Goal: Transaction & Acquisition: Purchase product/service

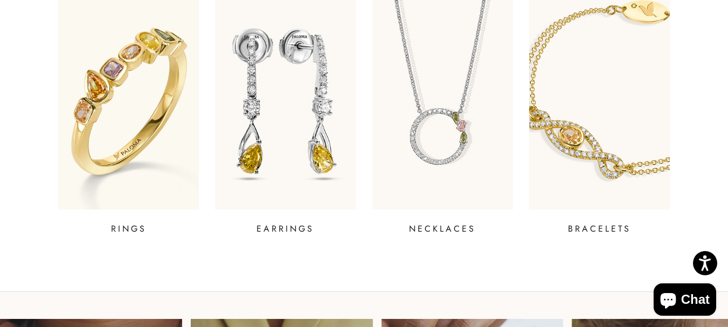
scroll to position [441, 0]
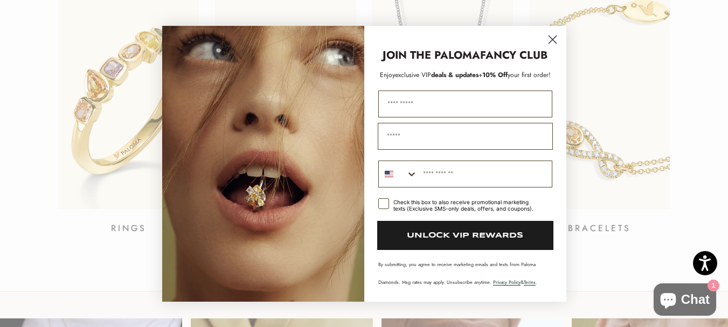
click at [550, 34] on circle "Close dialog" at bounding box center [552, 39] width 18 height 18
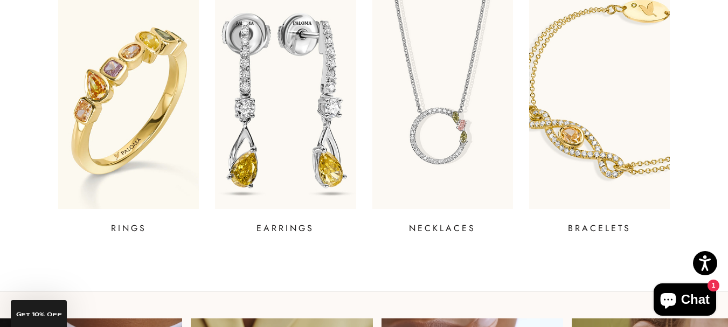
click at [283, 226] on p "EARRINGS" at bounding box center [285, 228] width 58 height 13
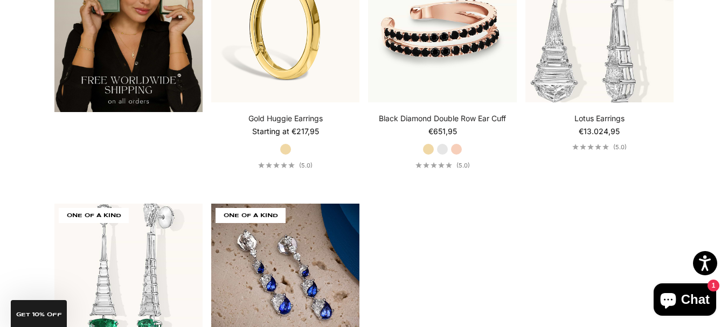
scroll to position [1777, 0]
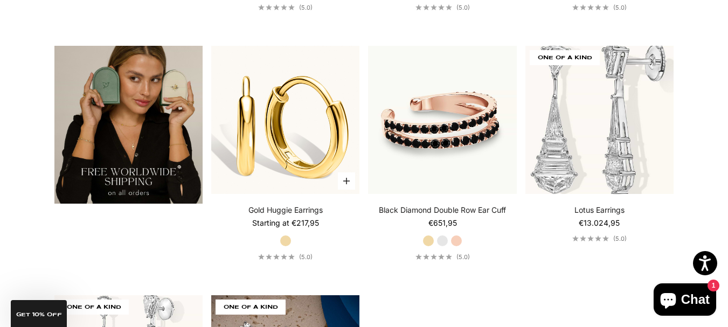
click at [300, 138] on img at bounding box center [285, 120] width 148 height 148
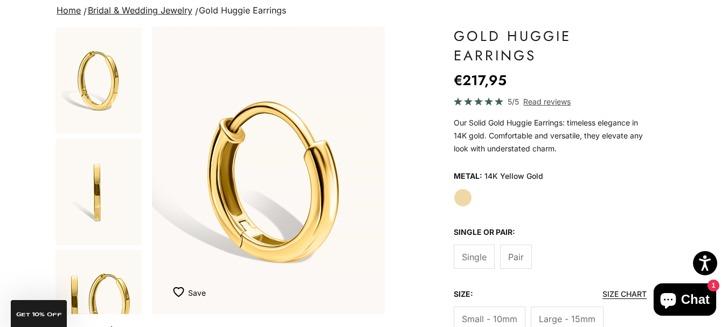
scroll to position [67, 0]
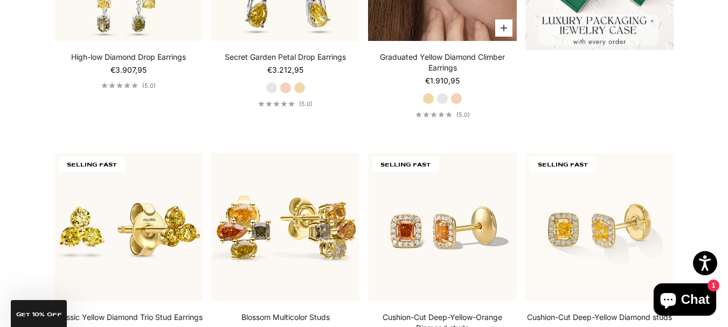
scroll to position [377, 0]
